Goal: Task Accomplishment & Management: Use online tool/utility

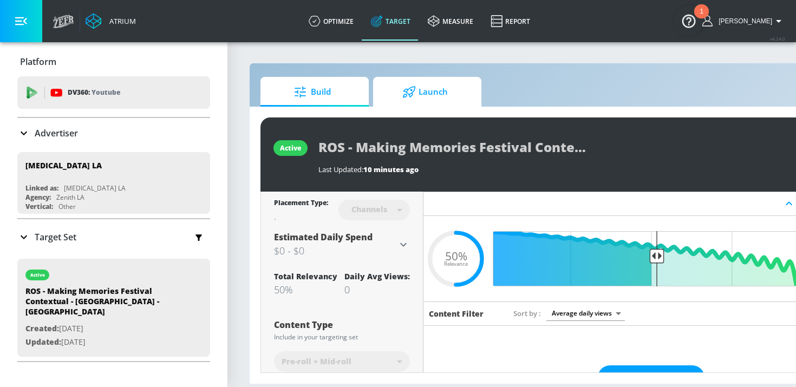
click at [456, 94] on span "Launch" at bounding box center [425, 92] width 82 height 26
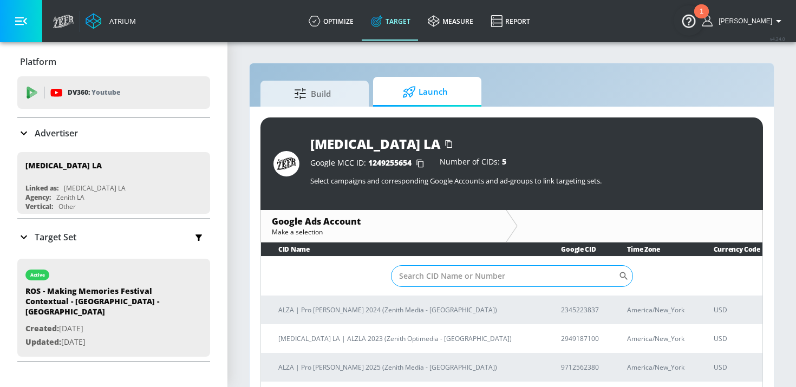
click at [456, 278] on input "Sort By" at bounding box center [504, 276] width 227 height 22
paste input "9712562380"
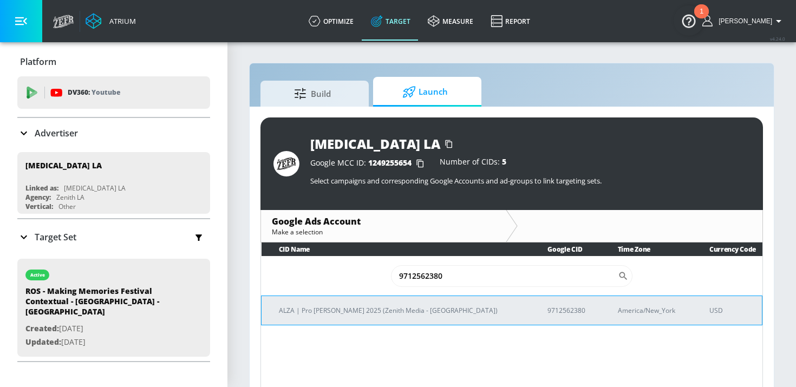
type input "9712562380"
click at [361, 301] on td "ALZA | Pro [PERSON_NAME] 2025 (Zenith Media - [GEOGRAPHIC_DATA])" at bounding box center [396, 310] width 269 height 29
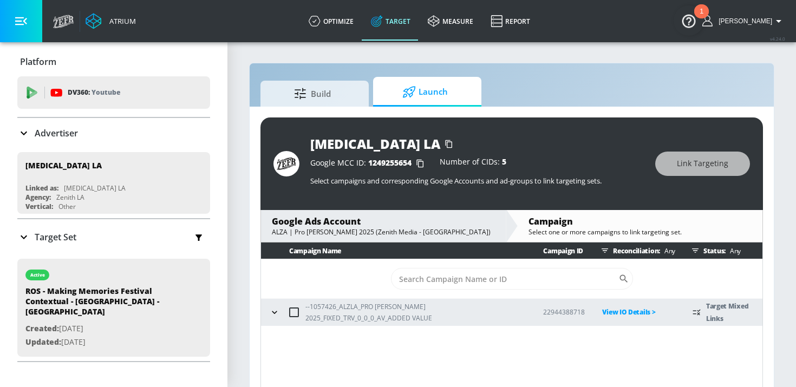
click at [271, 317] on icon "button" at bounding box center [274, 312] width 11 height 11
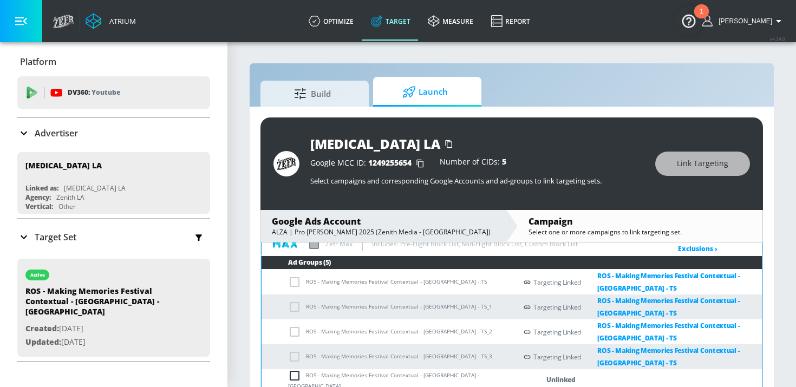
scroll to position [16, 0]
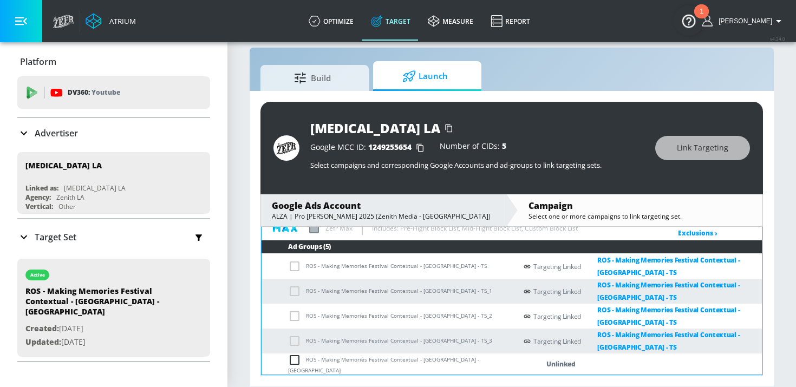
click at [296, 362] on input "checkbox" at bounding box center [297, 360] width 18 height 13
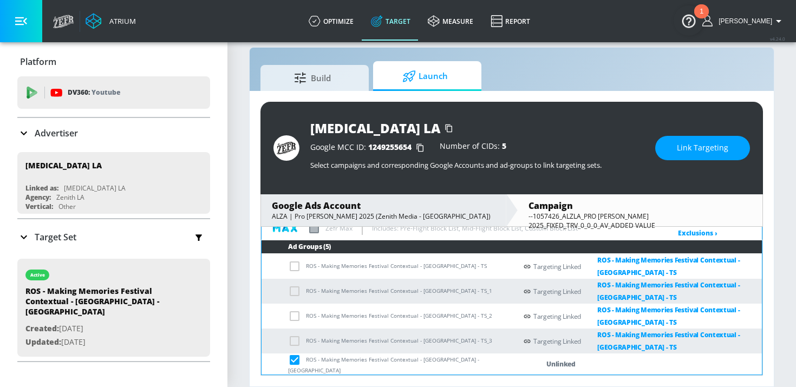
click at [702, 148] on span "Link Targeting" at bounding box center [702, 148] width 51 height 14
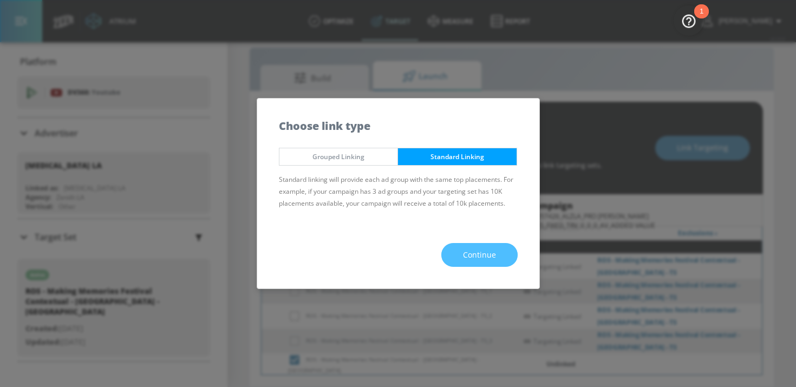
click at [472, 266] on button "Continue" at bounding box center [479, 255] width 76 height 24
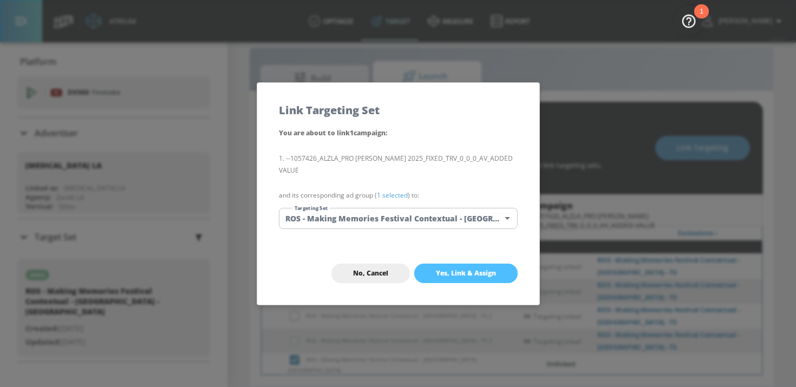
click at [472, 269] on span "Yes, Link & Assign" at bounding box center [466, 273] width 60 height 9
checkbox input "false"
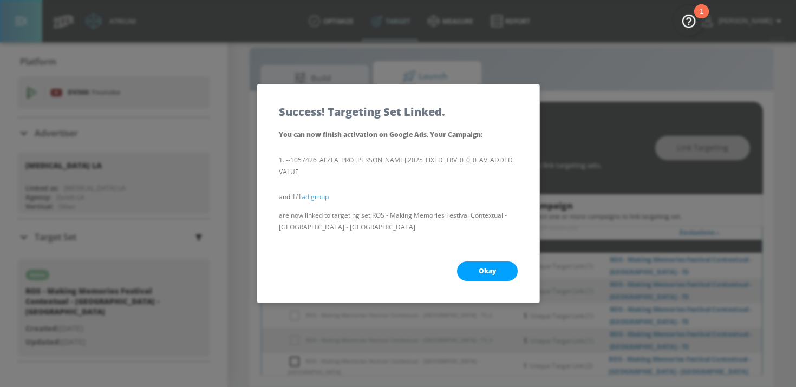
click at [498, 263] on button "Okay" at bounding box center [487, 271] width 61 height 19
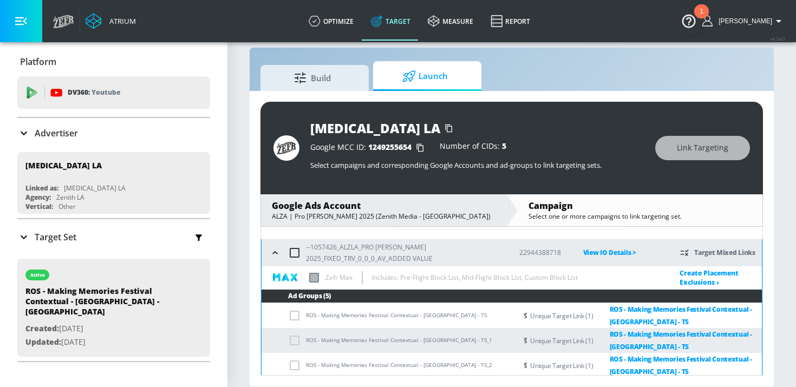
scroll to position [56, 0]
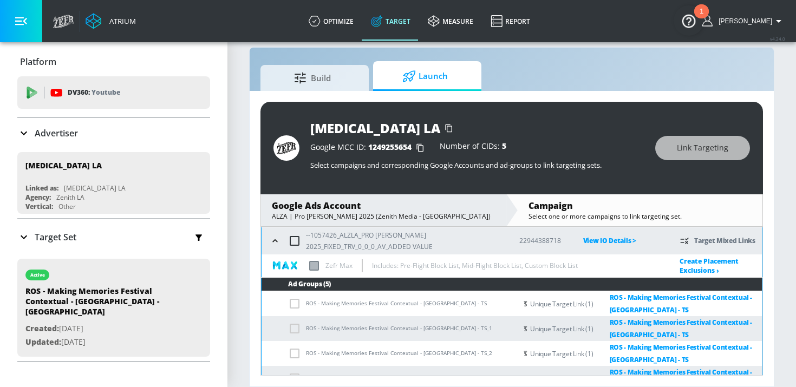
click at [273, 243] on icon "button" at bounding box center [275, 241] width 11 height 11
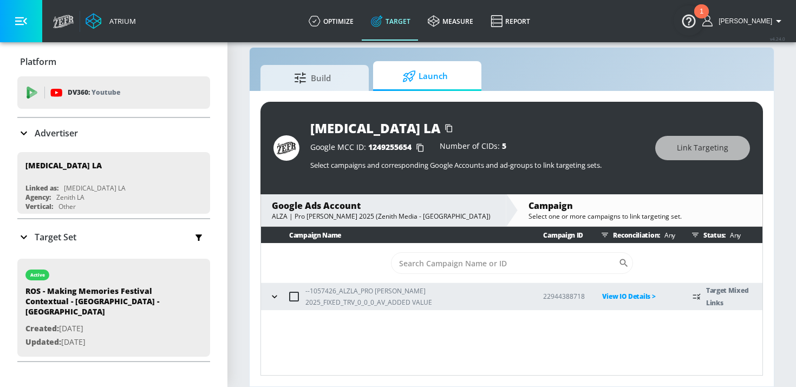
scroll to position [0, 0]
